Goal: Feedback & Contribution: Leave review/rating

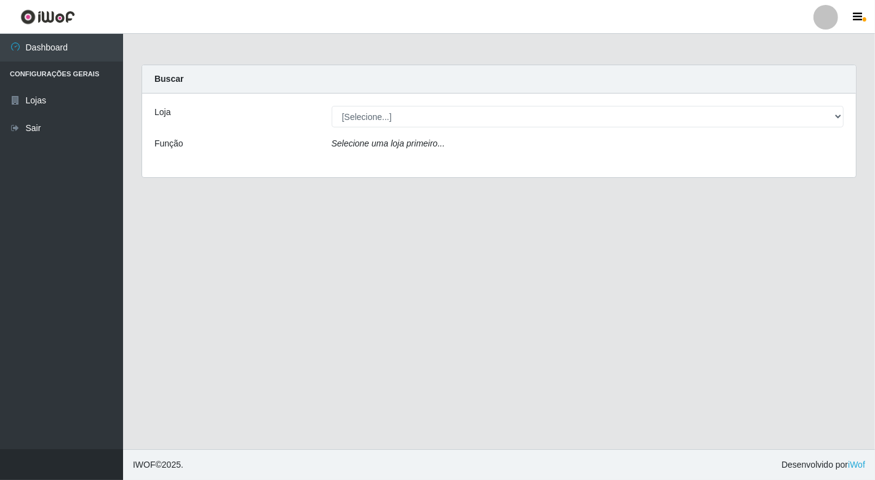
select select "454"
click at [332, 106] on select "[Selecione...] Nordestão - [GEOGRAPHIC_DATA]" at bounding box center [588, 117] width 512 height 22
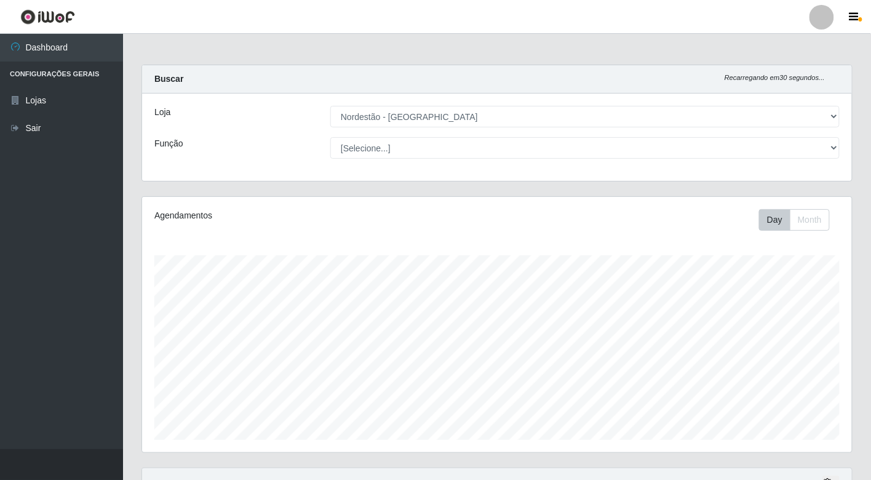
scroll to position [255, 710]
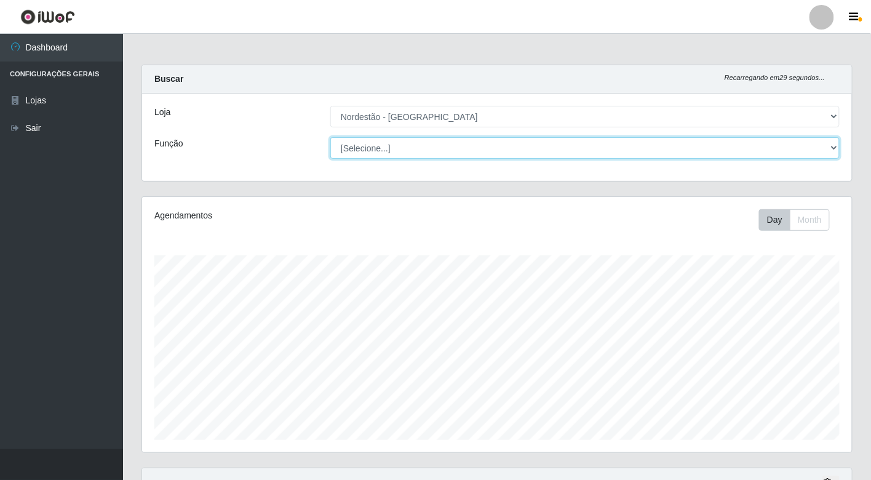
click at [451, 151] on select "[Selecione...] Balconista de Padaria Balconista de Padaria + Balconista de Pada…" at bounding box center [584, 148] width 509 height 22
select select "1"
click at [330, 137] on select "[Selecione...] Balconista de Padaria Balconista de Padaria + Balconista de Pada…" at bounding box center [584, 148] width 509 height 22
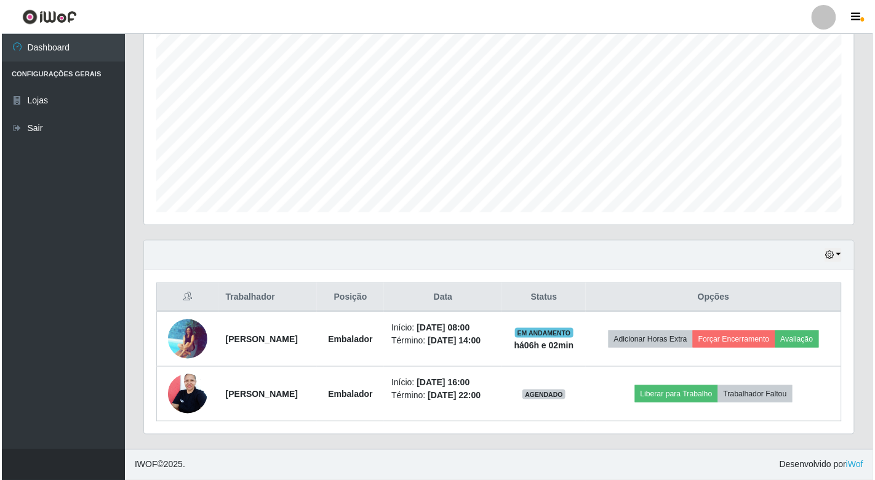
scroll to position [247, 0]
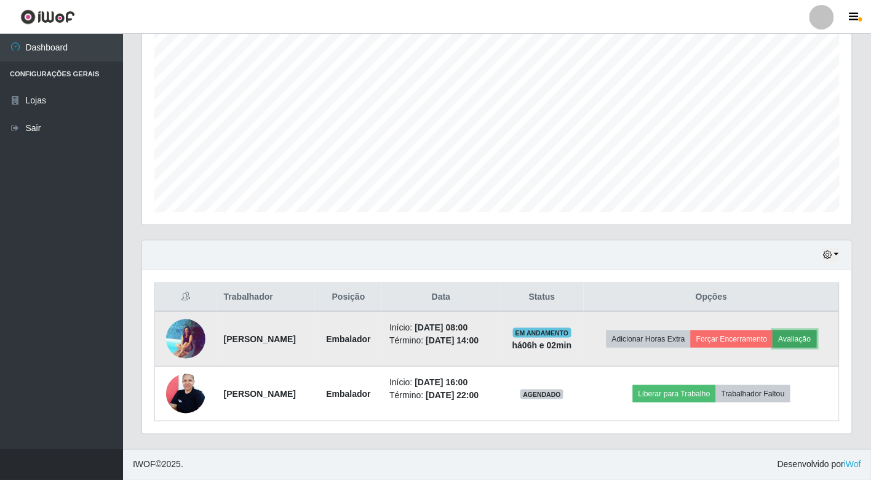
click at [773, 333] on button "Avaliação" at bounding box center [795, 338] width 44 height 17
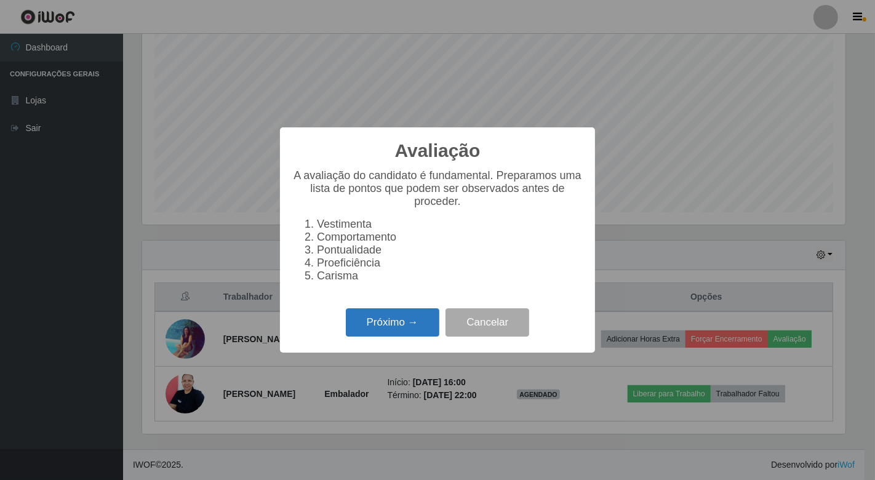
click at [414, 332] on button "Próximo →" at bounding box center [392, 322] width 93 height 29
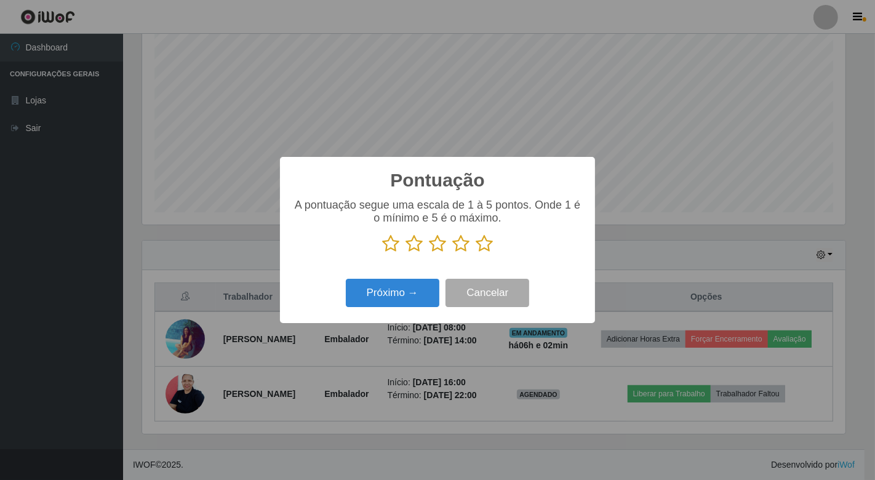
click at [486, 247] on icon at bounding box center [483, 243] width 17 height 18
click at [475, 253] on input "radio" at bounding box center [475, 253] width 0 height 0
click at [416, 293] on button "Próximo →" at bounding box center [392, 293] width 93 height 29
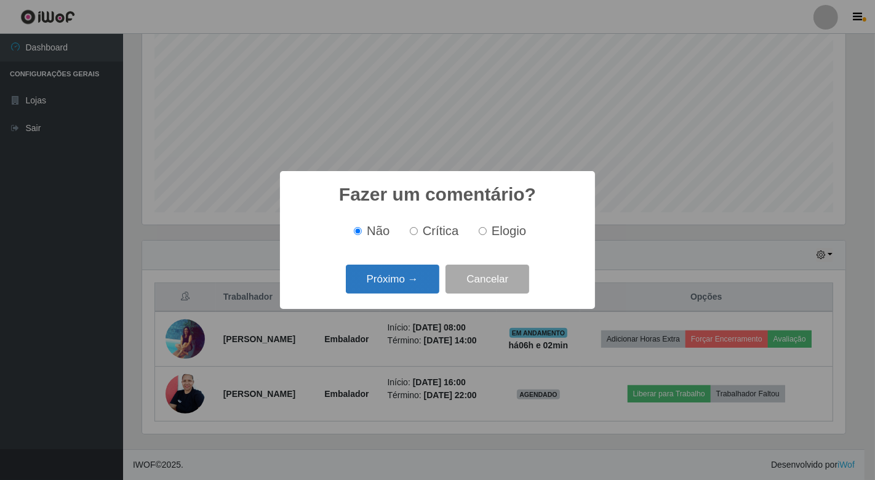
click at [420, 284] on button "Próximo →" at bounding box center [392, 278] width 93 height 29
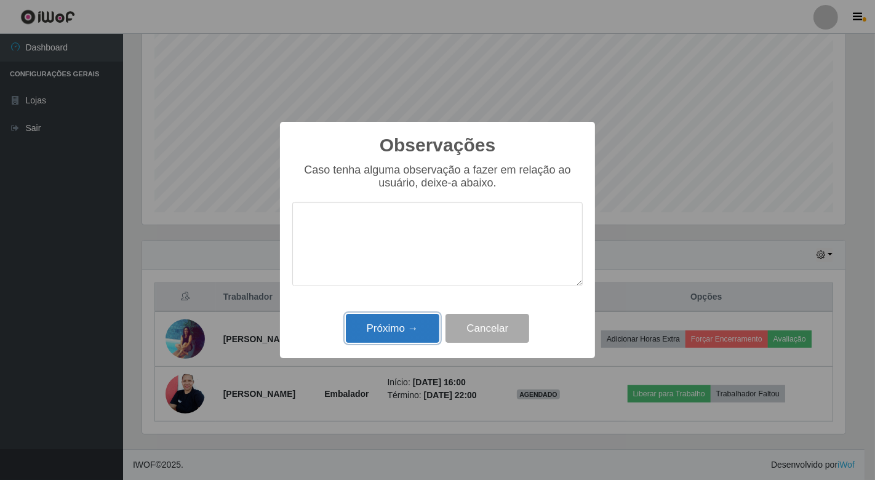
click at [413, 333] on button "Próximo →" at bounding box center [392, 328] width 93 height 29
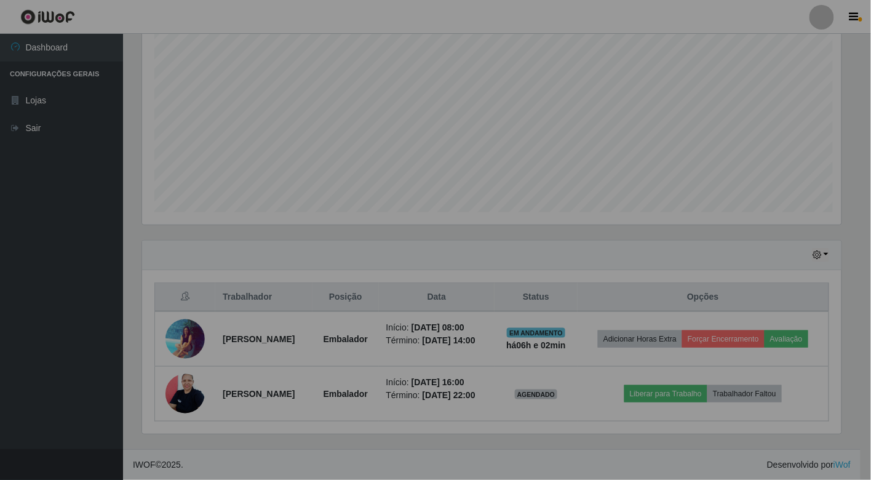
scroll to position [255, 710]
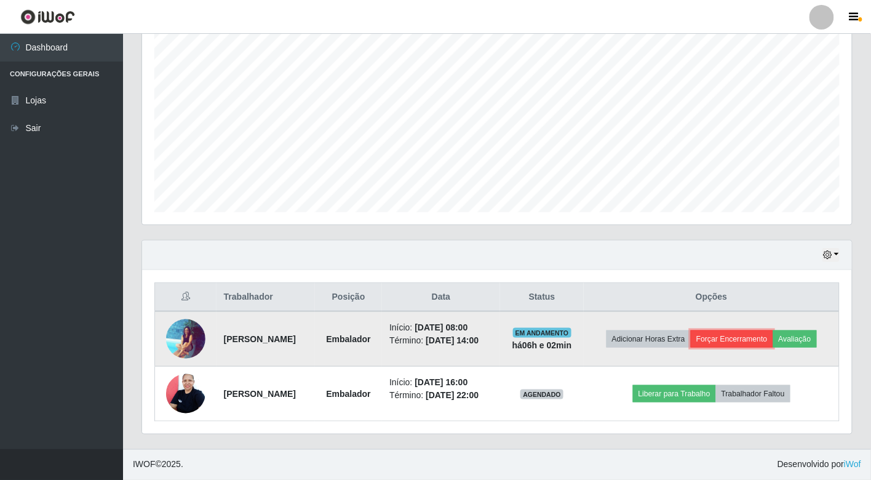
click at [773, 330] on button "Forçar Encerramento" at bounding box center [732, 338] width 82 height 17
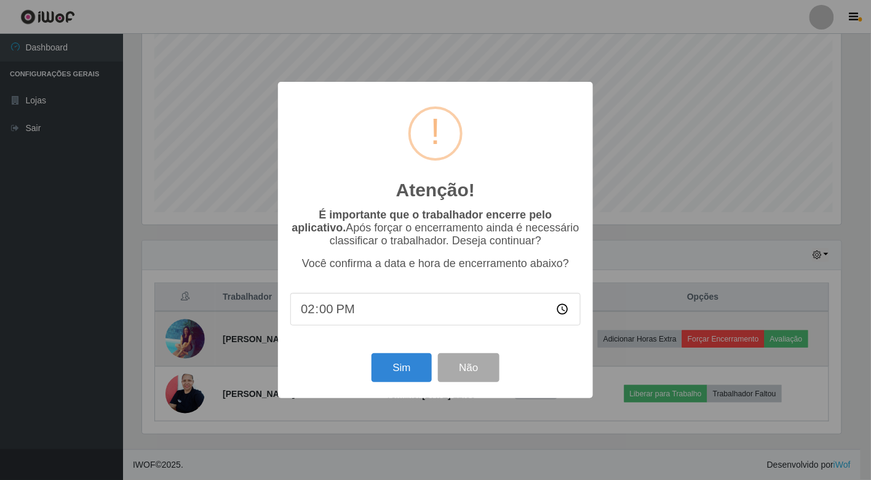
scroll to position [255, 702]
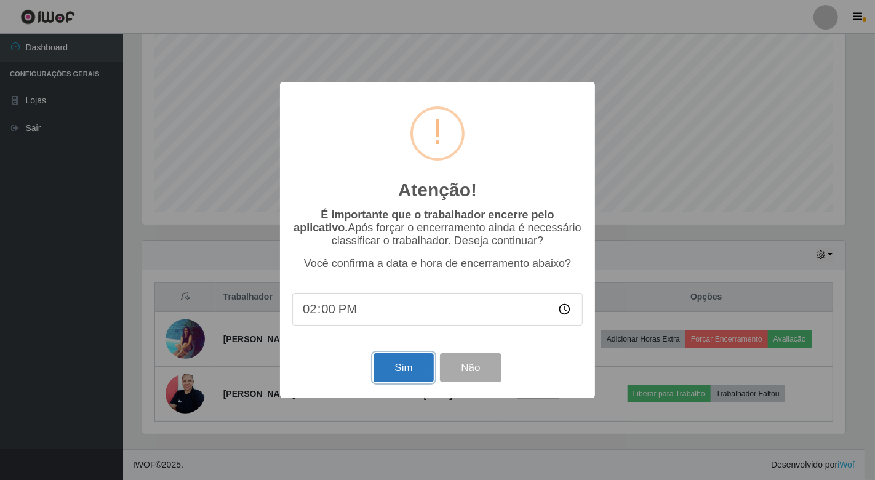
click at [407, 367] on button "Sim" at bounding box center [403, 367] width 60 height 29
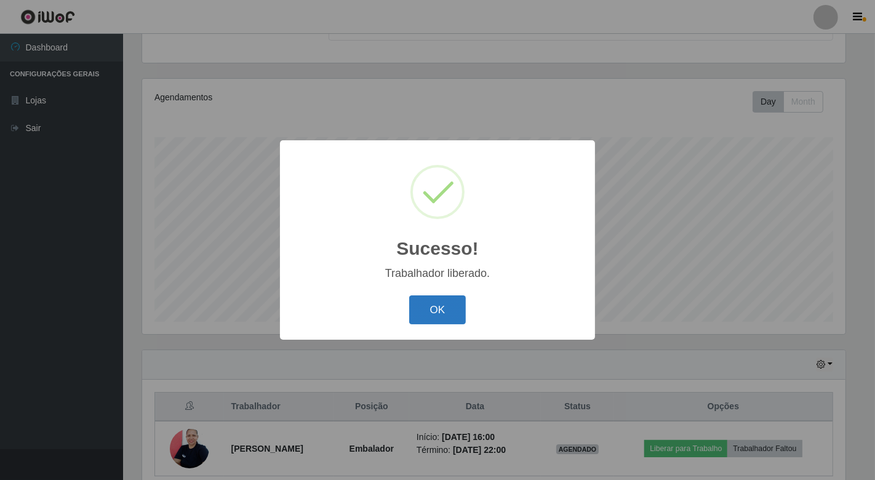
click at [444, 310] on button "OK" at bounding box center [437, 309] width 57 height 29
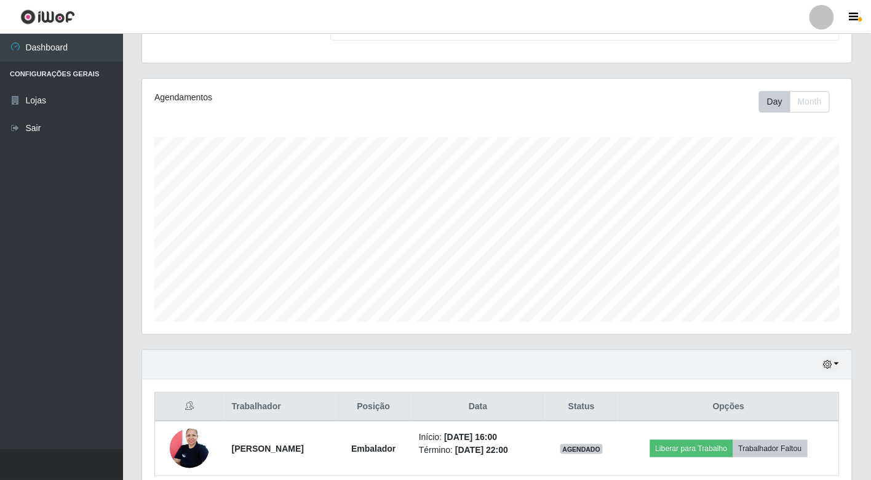
scroll to position [173, 0]
